Goal: Register for event/course

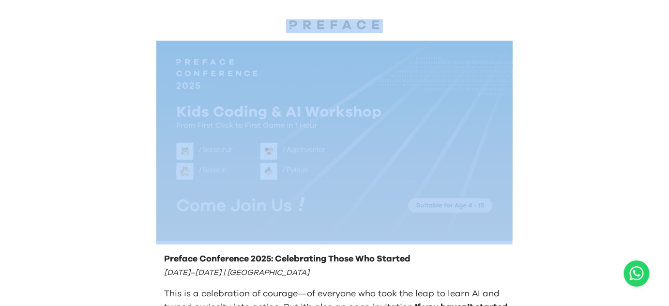
drag, startPoint x: 318, startPoint y: 34, endPoint x: 432, endPoint y: 35, distance: 114.8
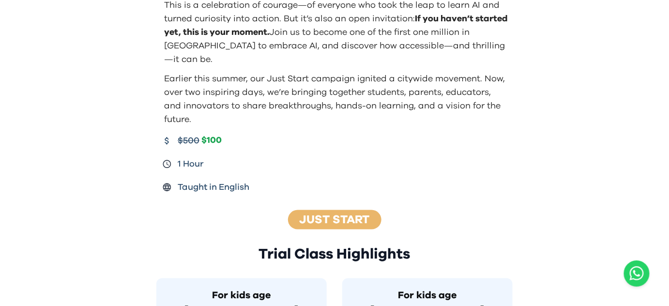
scroll to position [352, 0]
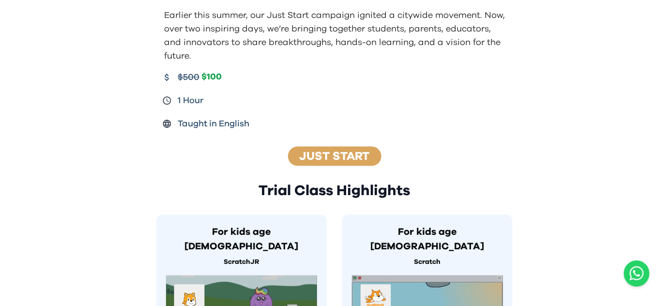
click at [321, 151] on link "Just Start" at bounding box center [335, 157] width 70 height 12
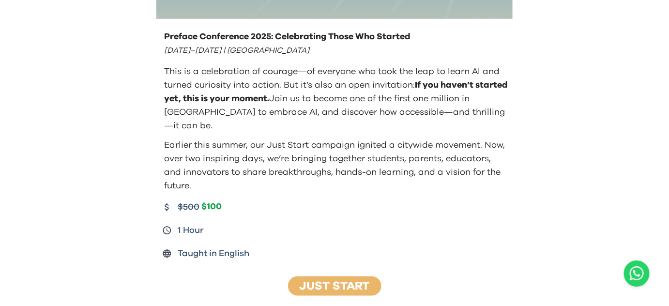
scroll to position [220, 0]
